Goal: Information Seeking & Learning: Learn about a topic

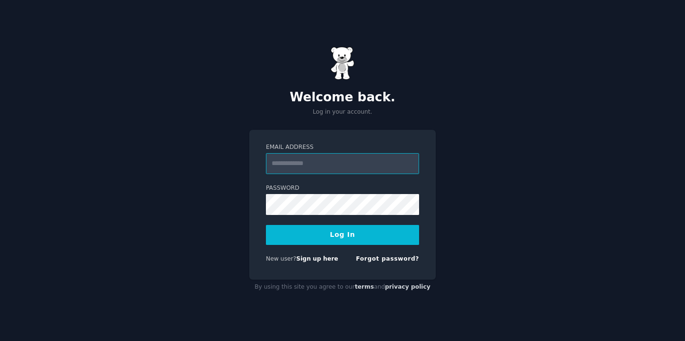
type input "**********"
click at [340, 236] on button "Log In" at bounding box center [342, 235] width 153 height 20
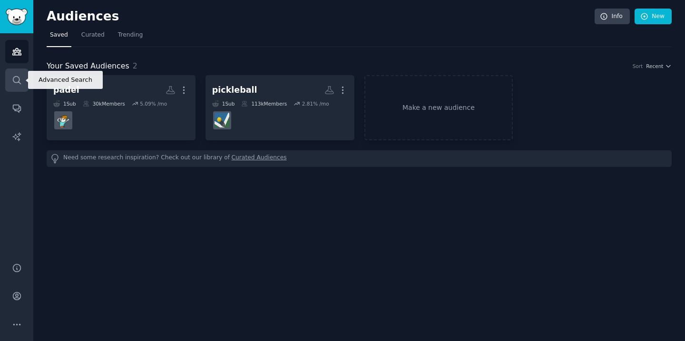
click at [16, 85] on link "Search" at bounding box center [16, 80] width 23 height 23
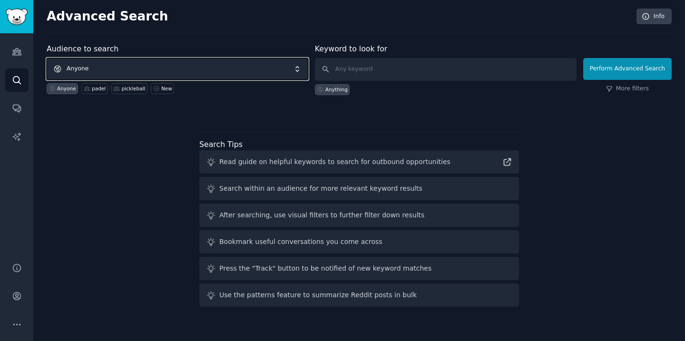
click at [92, 71] on span "Anyone" at bounding box center [178, 69] width 262 height 22
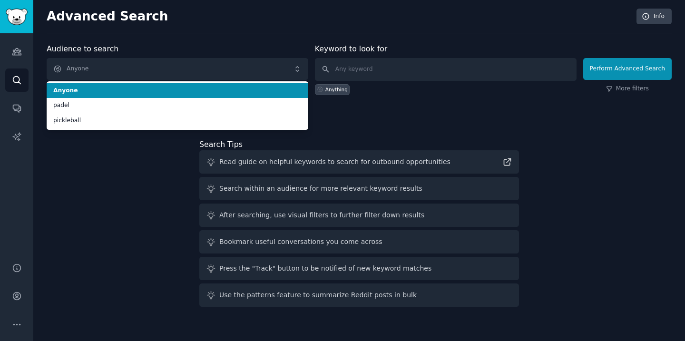
click at [212, 32] on div "Advanced Search Info" at bounding box center [359, 21] width 625 height 25
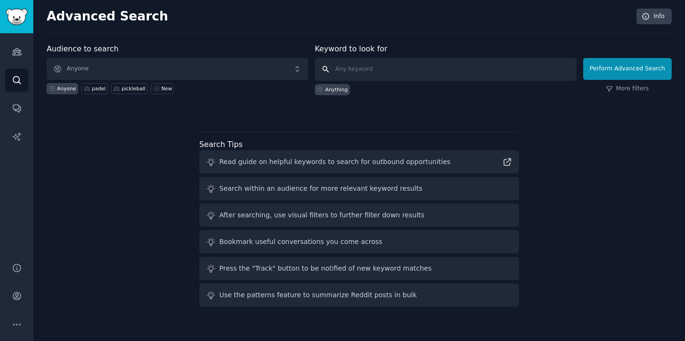
click at [391, 69] on input "text" at bounding box center [446, 69] width 262 height 23
type input "learn instagram"
click at [595, 71] on button "Perform Advanced Search" at bounding box center [627, 69] width 89 height 22
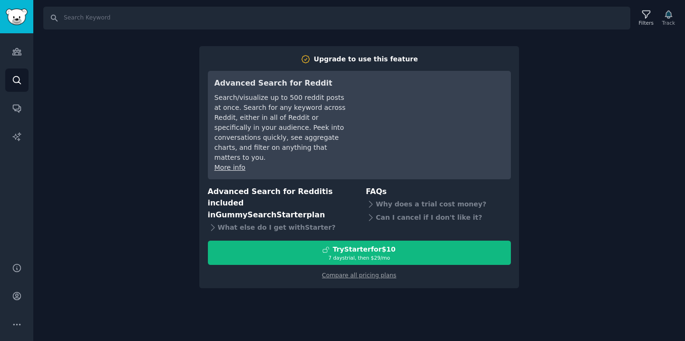
click at [591, 120] on div "Search Filters Track Upgrade to use this feature Advanced Search for Reddit Sea…" at bounding box center [359, 170] width 652 height 341
